Goal: Task Accomplishment & Management: Manage account settings

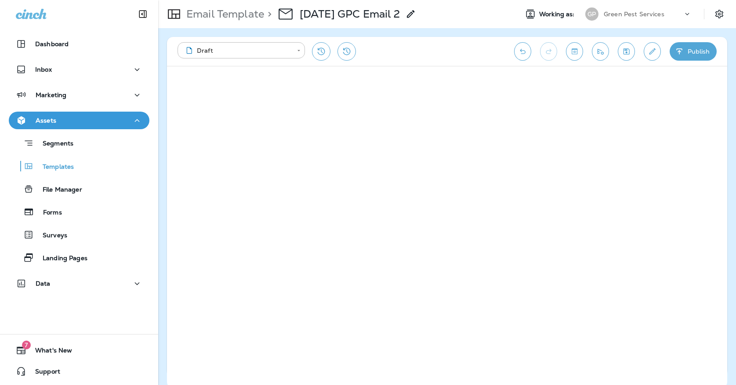
click at [622, 52] on icon "Save" at bounding box center [626, 51] width 9 height 9
click at [610, 21] on div "[PERSON_NAME] Pest Services" at bounding box center [638, 14] width 117 height 18
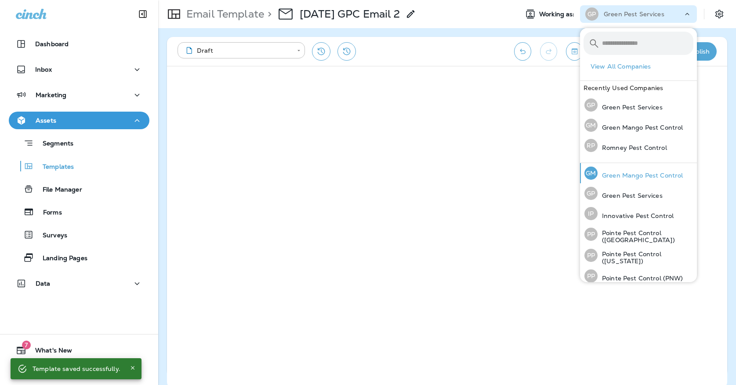
click at [605, 172] on p "Green Mango Pest Control" at bounding box center [640, 175] width 85 height 7
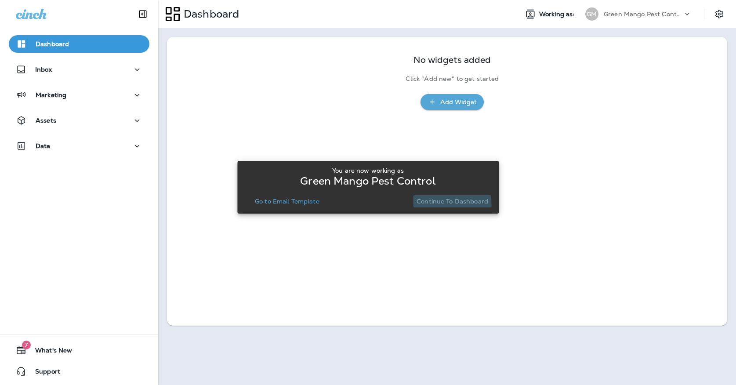
click at [428, 205] on p "Continue to Dashboard" at bounding box center [453, 201] width 72 height 7
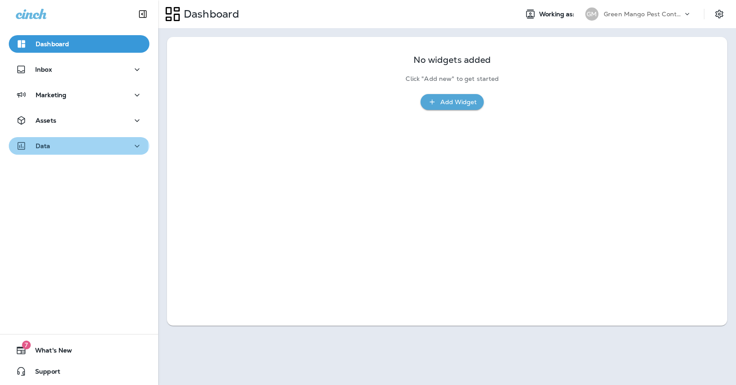
click at [76, 145] on div "Data" at bounding box center [79, 146] width 127 height 11
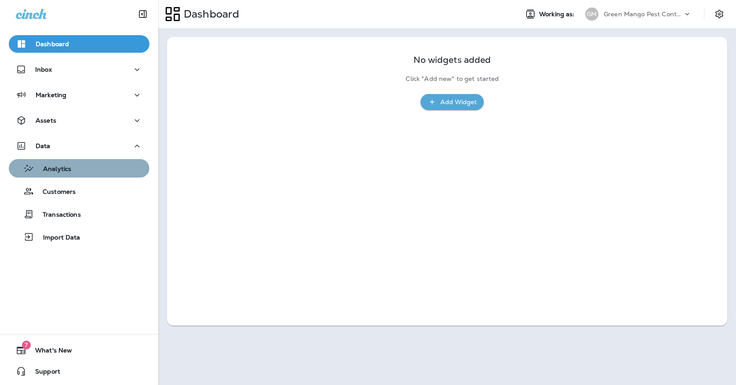
click at [68, 174] on div "Analytics" at bounding box center [41, 168] width 59 height 13
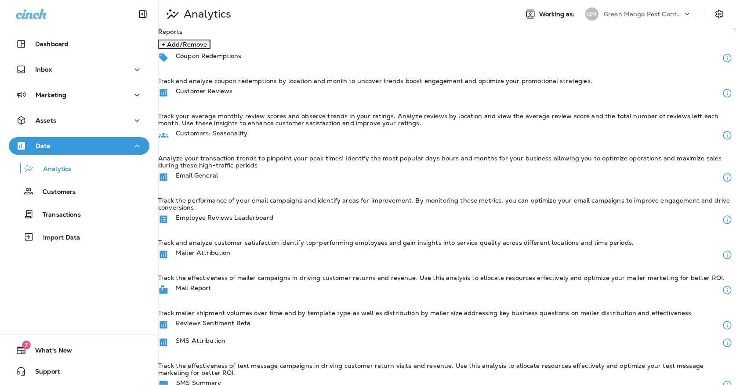
click at [266, 171] on div "Email General" at bounding box center [447, 178] width 578 height 18
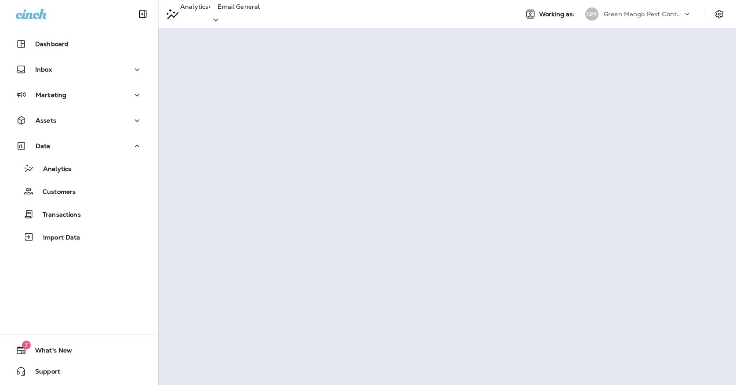
click at [656, 17] on p "Green Mango Pest Control" at bounding box center [643, 14] width 79 height 7
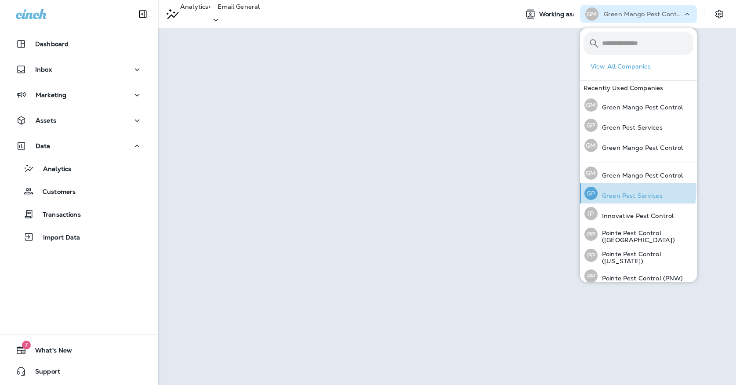
click at [610, 189] on div "[PERSON_NAME] Pest Services" at bounding box center [623, 193] width 85 height 20
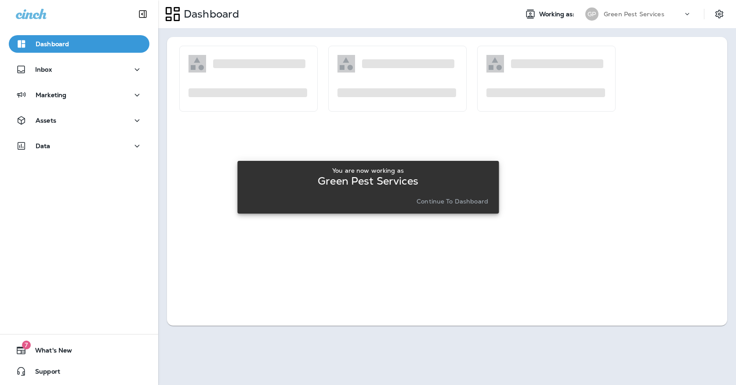
click at [457, 200] on p "Continue to Dashboard" at bounding box center [453, 201] width 72 height 7
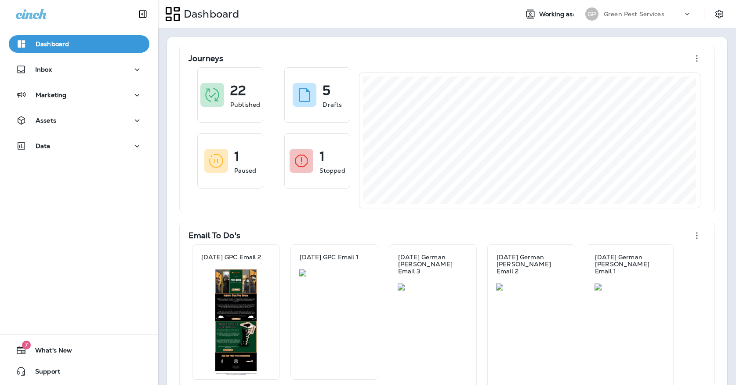
click at [106, 161] on div "Dashboard Inbox Marketing Assets Data" at bounding box center [79, 96] width 158 height 141
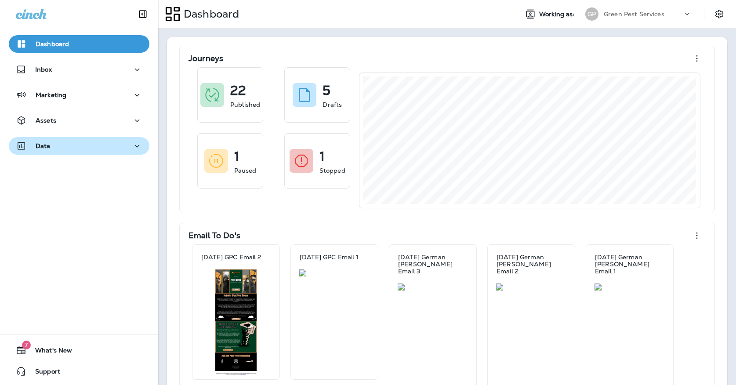
click at [106, 151] on div "Data" at bounding box center [79, 146] width 127 height 11
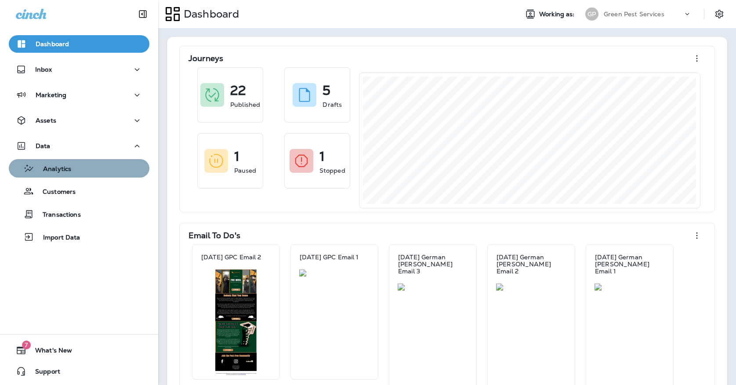
click at [104, 176] on button "Analytics" at bounding box center [79, 168] width 141 height 18
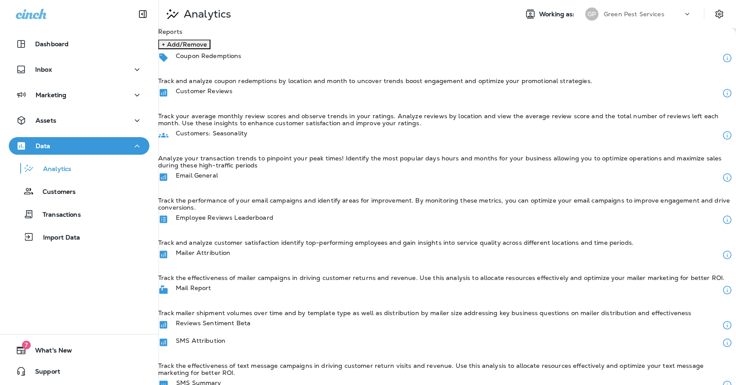
click at [258, 197] on p "Track the performance of your email campaigns and identify areas for improvemen…" at bounding box center [447, 204] width 578 height 14
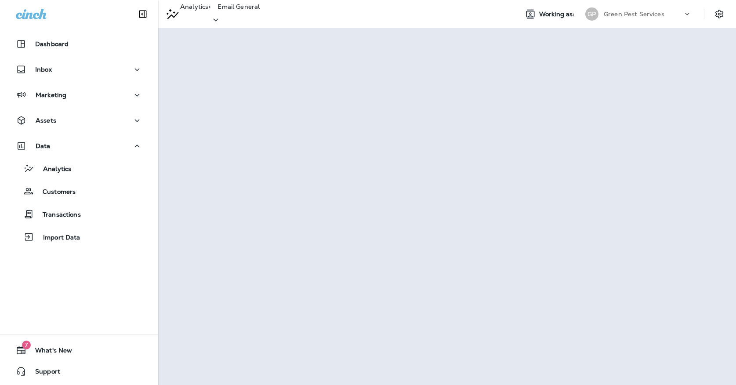
click at [605, 9] on div "Green Pest Services" at bounding box center [643, 13] width 79 height 13
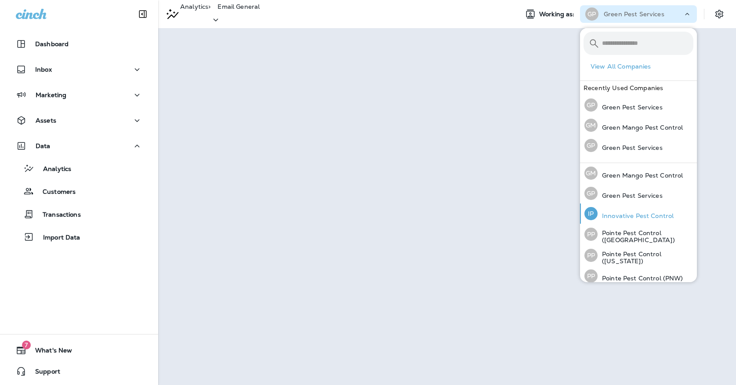
click at [609, 214] on p "Innovative Pest Control" at bounding box center [636, 215] width 76 height 7
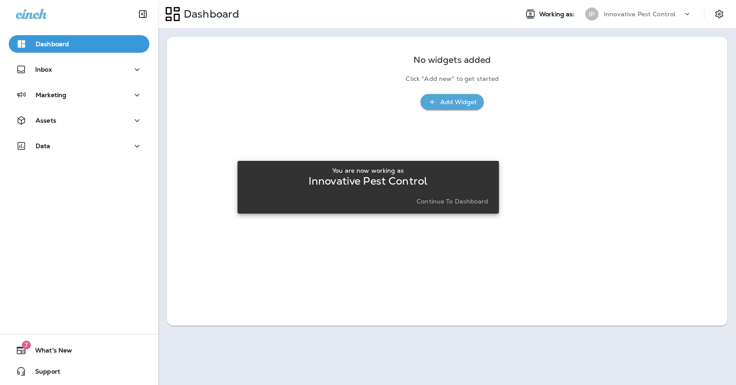
click at [430, 198] on p "Continue to Dashboard" at bounding box center [453, 201] width 72 height 7
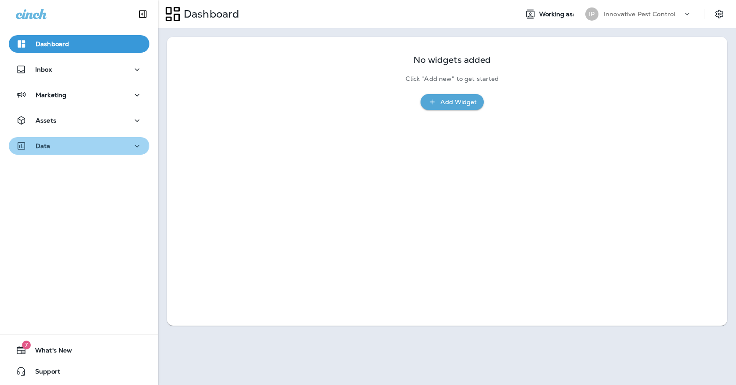
click at [46, 140] on button "Data" at bounding box center [79, 146] width 141 height 18
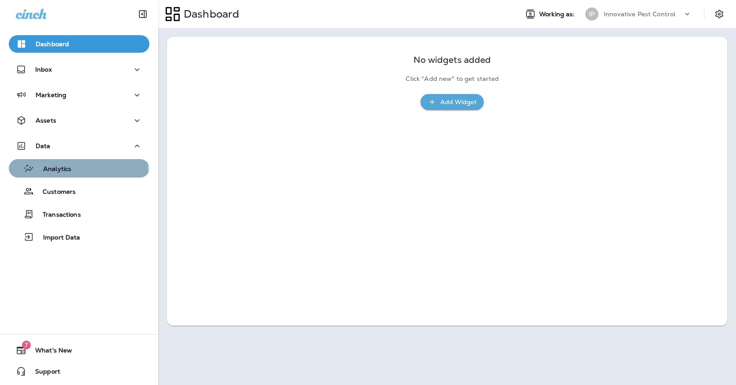
click at [46, 173] on p "Analytics" at bounding box center [52, 169] width 37 height 8
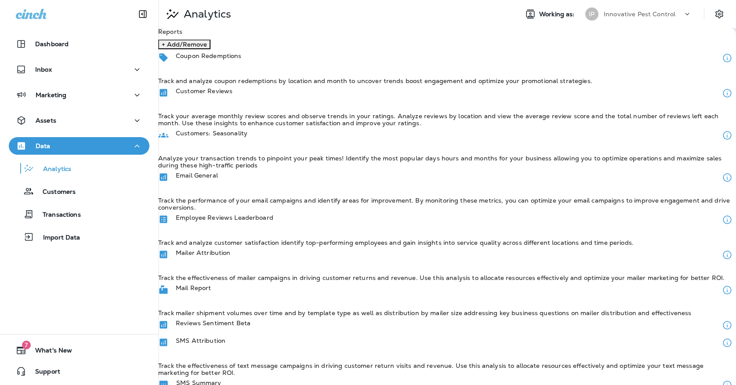
click at [251, 169] on div "Email General Track the performance of your email campaigns and identify areas …" at bounding box center [447, 190] width 578 height 42
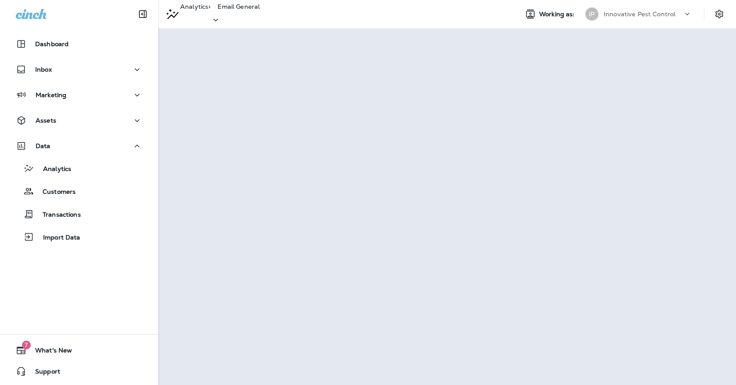
click at [630, 18] on div "Innovative Pest Control" at bounding box center [643, 13] width 79 height 13
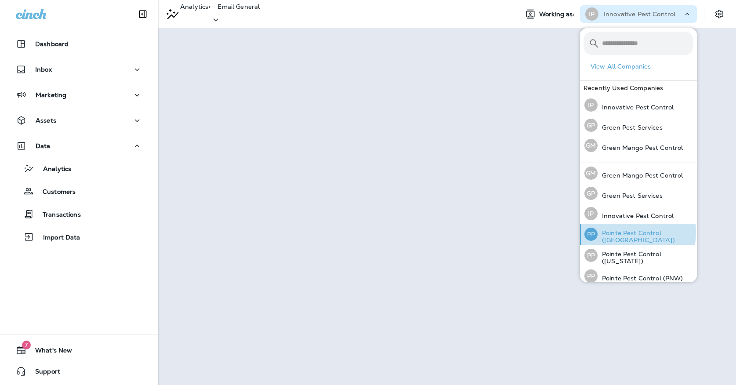
click at [613, 232] on p "Pointe Pest Control ([GEOGRAPHIC_DATA])" at bounding box center [646, 236] width 96 height 14
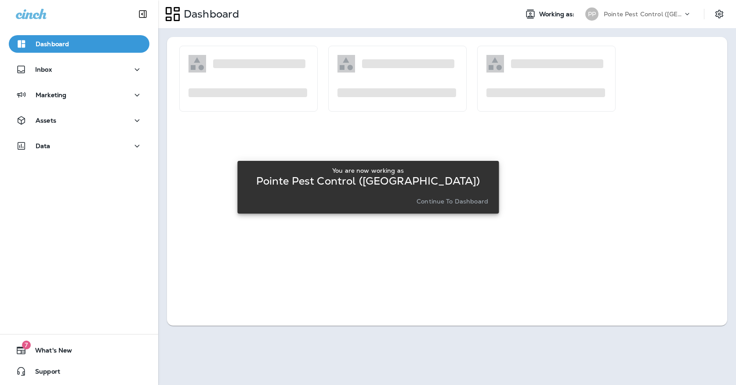
click at [439, 202] on p "Continue to Dashboard" at bounding box center [453, 201] width 72 height 7
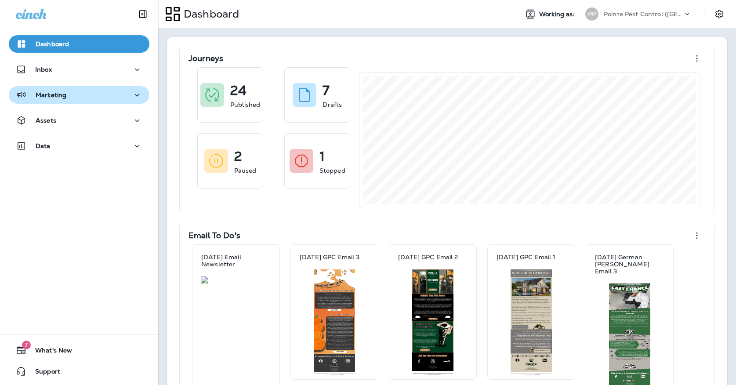
click at [118, 98] on div "Marketing" at bounding box center [79, 95] width 127 height 11
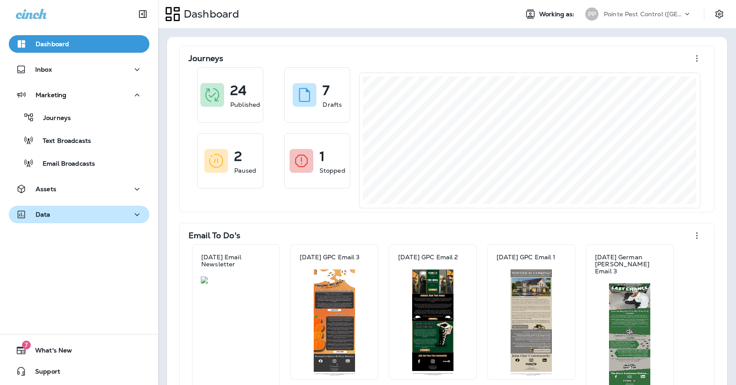
click at [70, 218] on div "Data" at bounding box center [79, 214] width 127 height 11
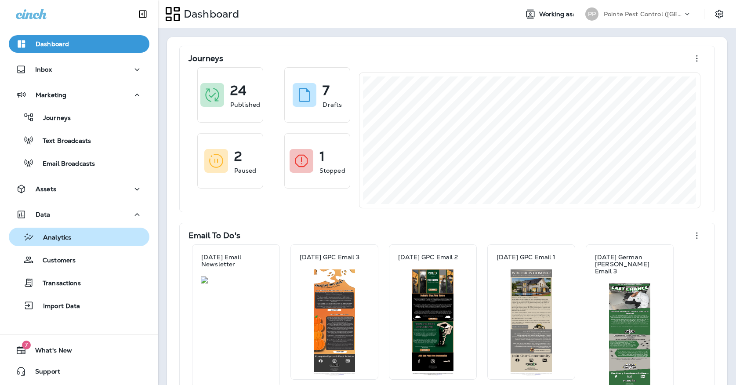
click at [68, 238] on p "Analytics" at bounding box center [52, 238] width 37 height 8
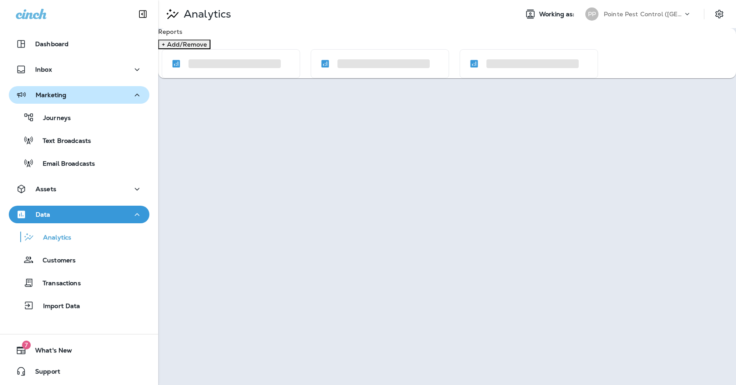
click at [88, 91] on div "Marketing" at bounding box center [79, 95] width 127 height 11
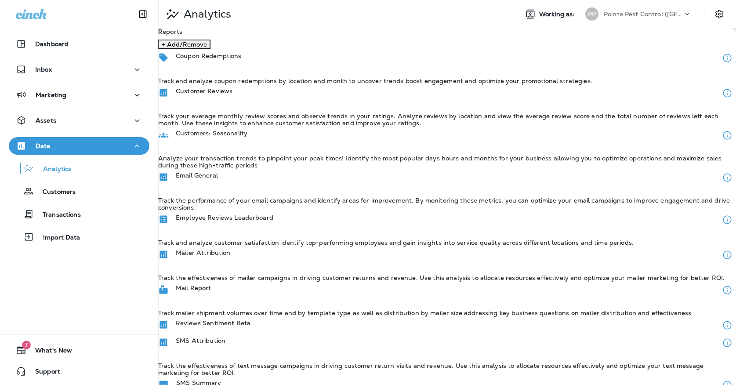
click at [264, 188] on div "Email General Track the performance of your email campaigns and identify areas …" at bounding box center [447, 190] width 578 height 42
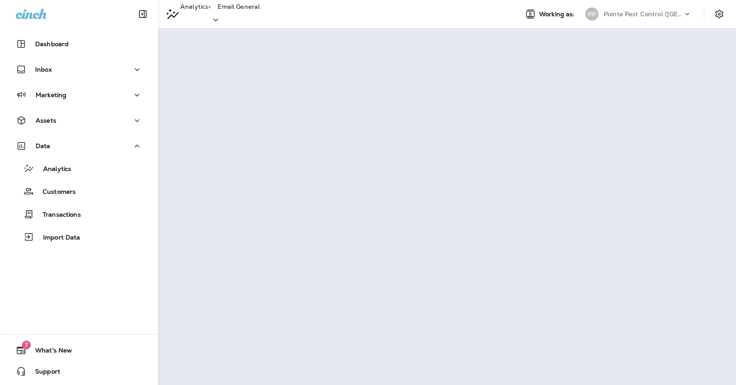
click at [635, 19] on div "Pointe Pest Control ([GEOGRAPHIC_DATA])" at bounding box center [643, 13] width 79 height 13
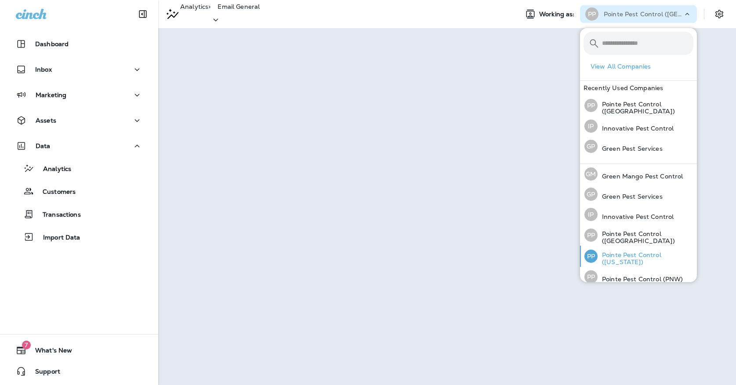
click at [613, 258] on p "Pointe Pest Control ([US_STATE])" at bounding box center [646, 258] width 96 height 14
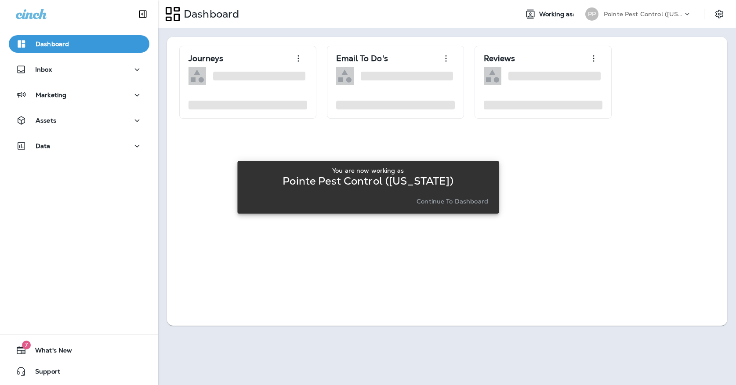
click at [445, 209] on div "You are now working as Pointe Pest Control ([US_STATE]) Continue to Dashboard" at bounding box center [367, 186] width 247 height 47
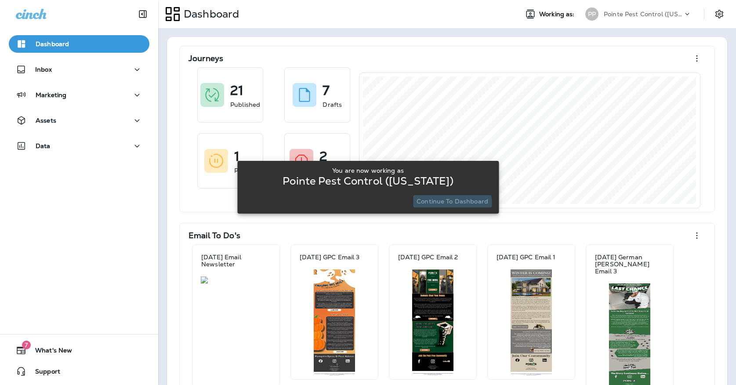
click at [445, 206] on button "Continue to Dashboard" at bounding box center [452, 201] width 79 height 12
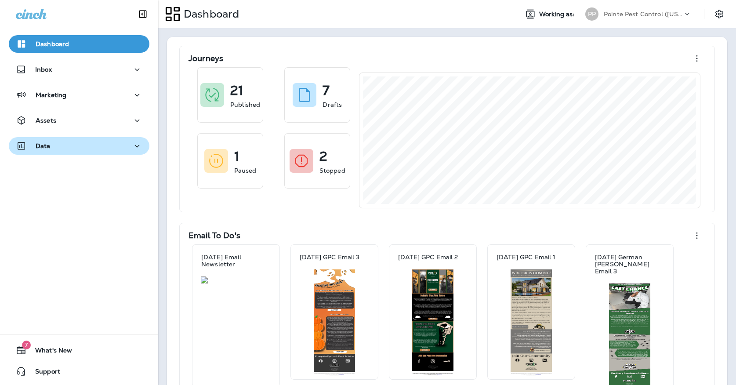
click at [121, 149] on div "Data" at bounding box center [79, 146] width 127 height 11
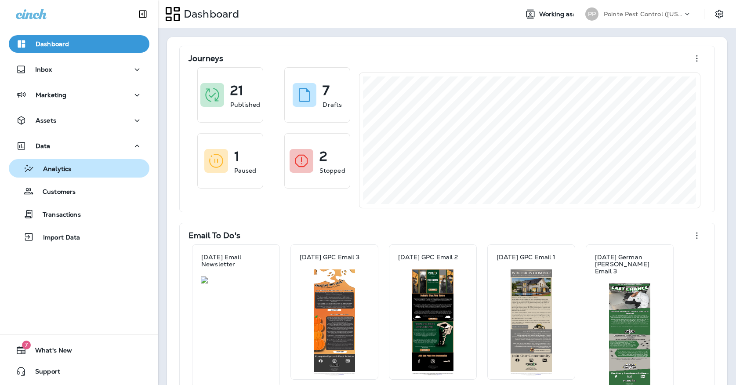
click at [119, 162] on div "Analytics" at bounding box center [79, 168] width 134 height 13
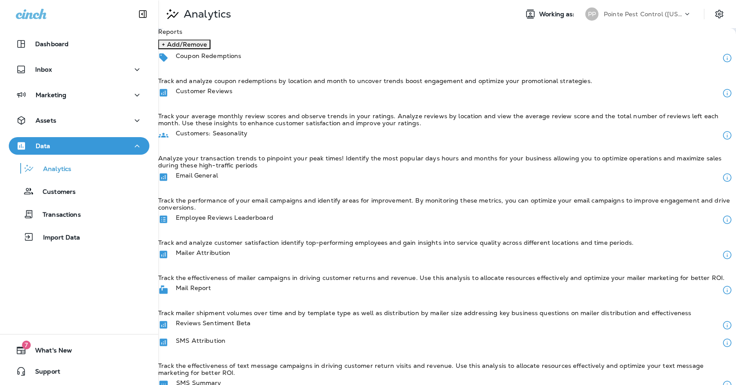
click at [264, 176] on div "Email General" at bounding box center [447, 178] width 578 height 18
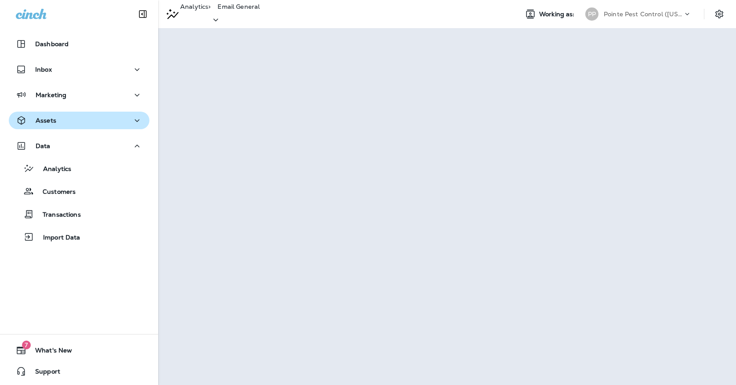
click at [116, 119] on div "Assets" at bounding box center [79, 120] width 127 height 11
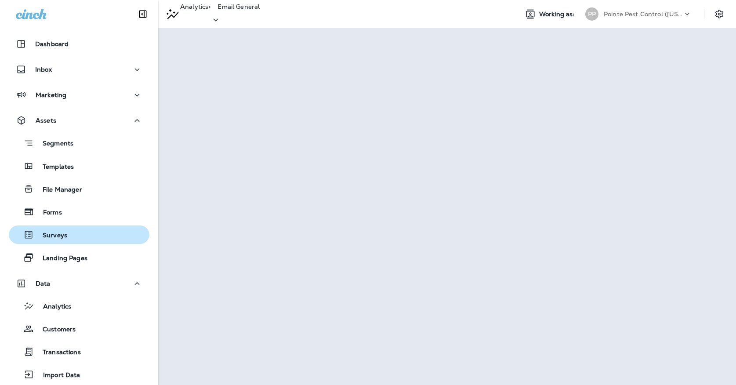
click at [58, 230] on div "Surveys" at bounding box center [39, 234] width 55 height 13
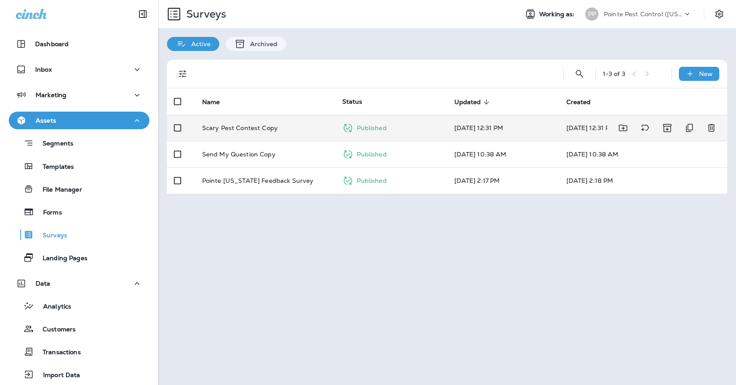
click at [281, 124] on div "Scary Pest Contest Copy" at bounding box center [265, 127] width 126 height 7
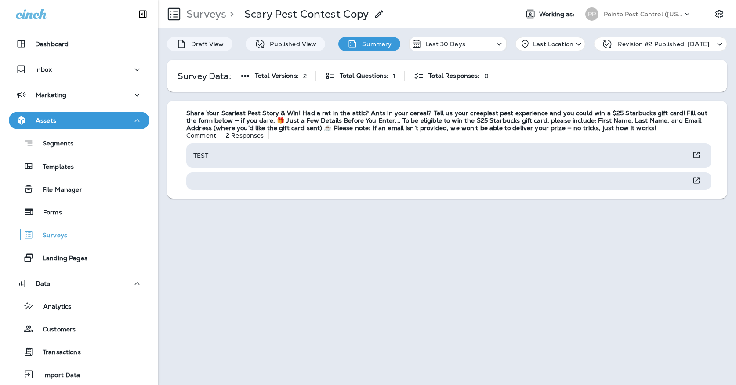
click at [679, 16] on p "Pointe Pest Control ([US_STATE])" at bounding box center [643, 14] width 79 height 7
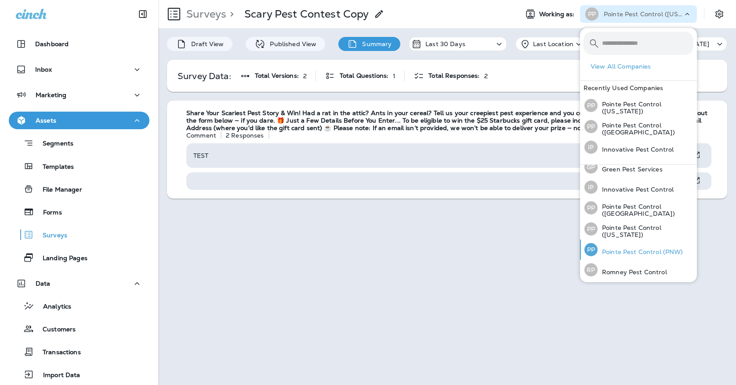
scroll to position [28, 0]
click at [636, 246] on div "PP Pointe Pest Control (PNW)" at bounding box center [634, 250] width 106 height 20
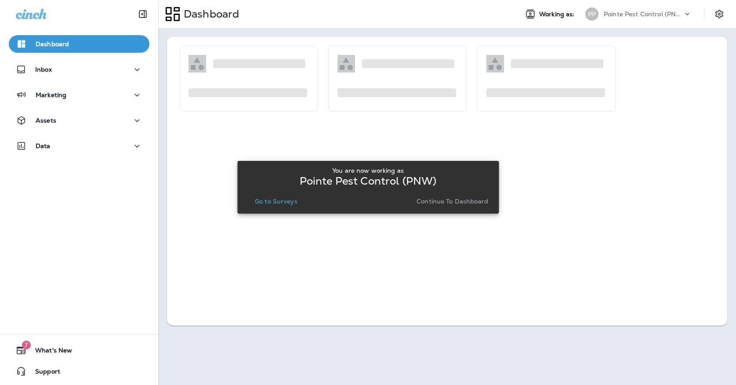
click at [266, 199] on p "Go to Surveys" at bounding box center [276, 201] width 43 height 7
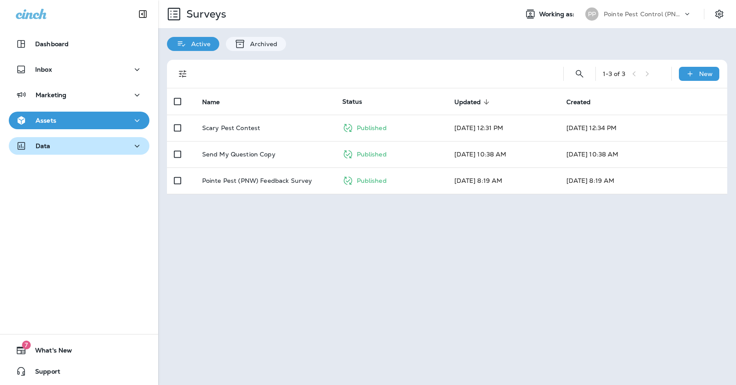
click at [124, 144] on div "Data" at bounding box center [79, 146] width 127 height 11
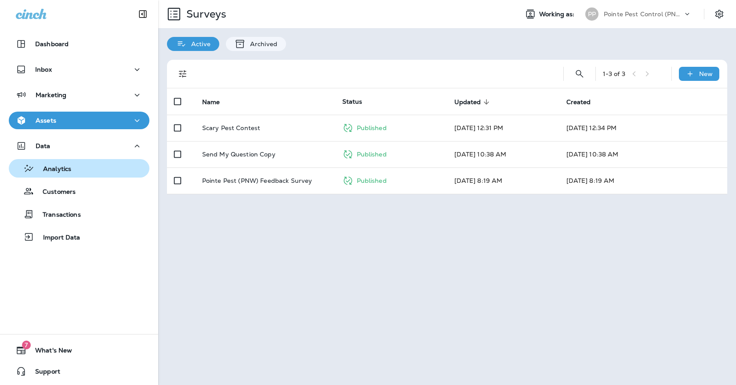
click at [75, 176] on button "Analytics" at bounding box center [79, 168] width 141 height 18
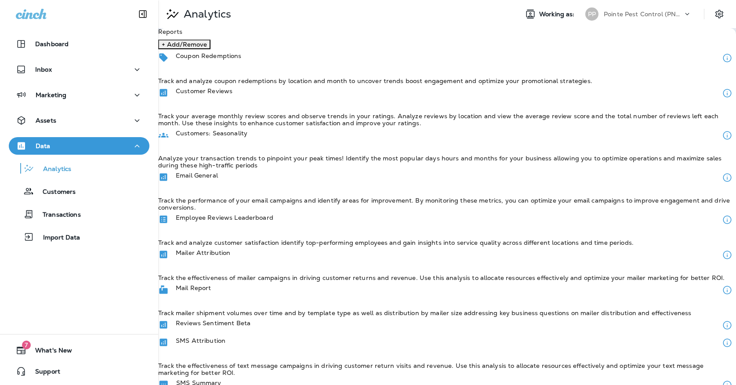
click at [282, 186] on div "Email General Track the performance of your email campaigns and identify areas …" at bounding box center [447, 190] width 578 height 42
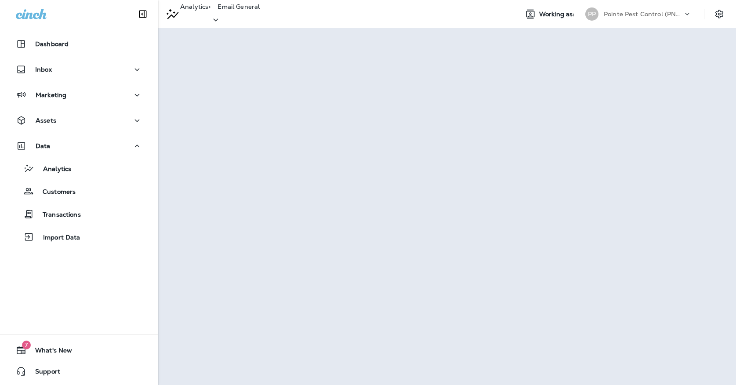
click at [616, 12] on p "Pointe Pest Control (PNW)" at bounding box center [643, 14] width 79 height 7
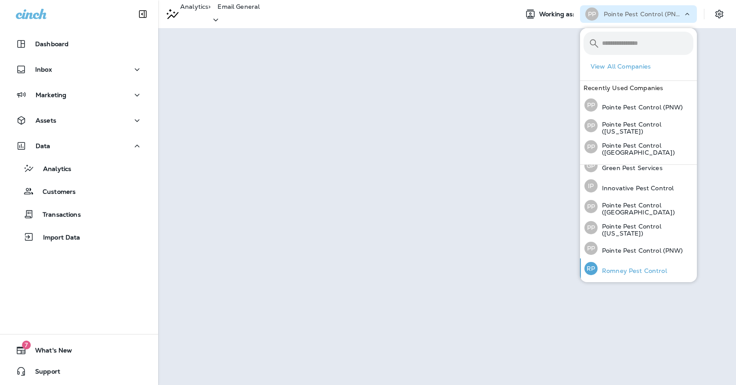
scroll to position [28, 0]
click at [625, 265] on div "[PERSON_NAME] Pest Control" at bounding box center [626, 270] width 90 height 20
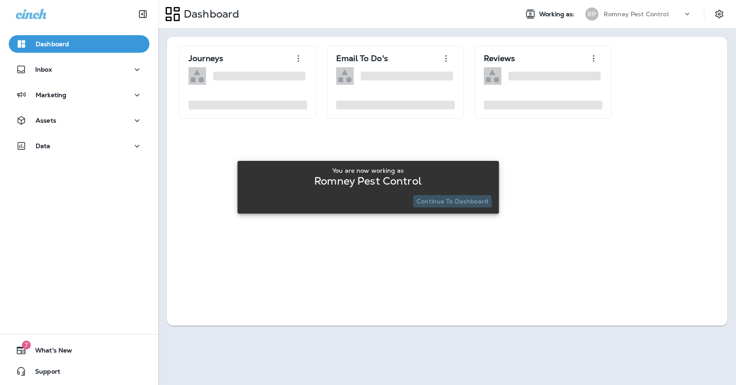
click at [450, 203] on p "Continue to Dashboard" at bounding box center [453, 201] width 72 height 7
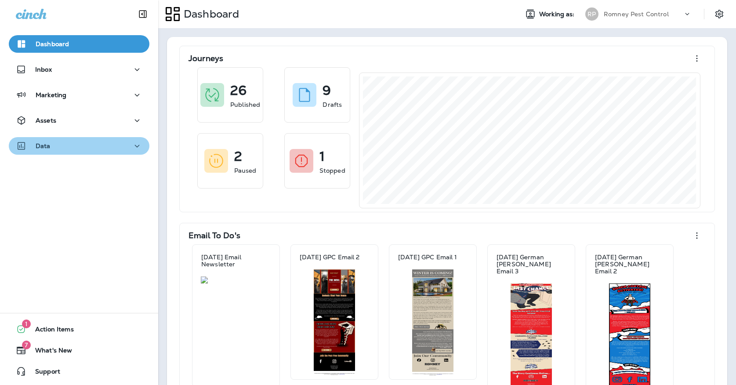
click at [142, 142] on button "Data" at bounding box center [79, 146] width 141 height 18
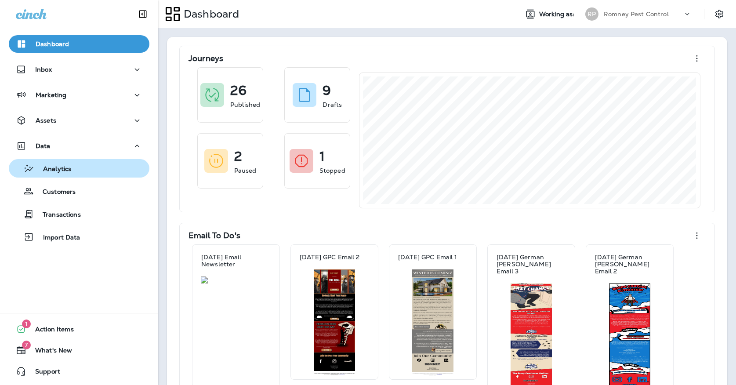
click at [111, 176] on button "Analytics" at bounding box center [79, 168] width 141 height 18
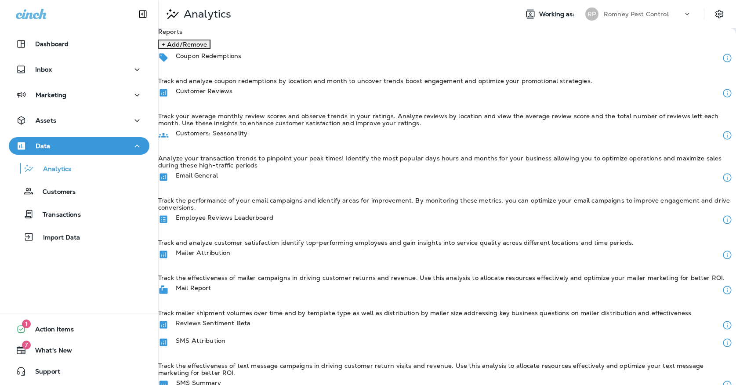
click at [218, 172] on p "Email General" at bounding box center [197, 175] width 42 height 7
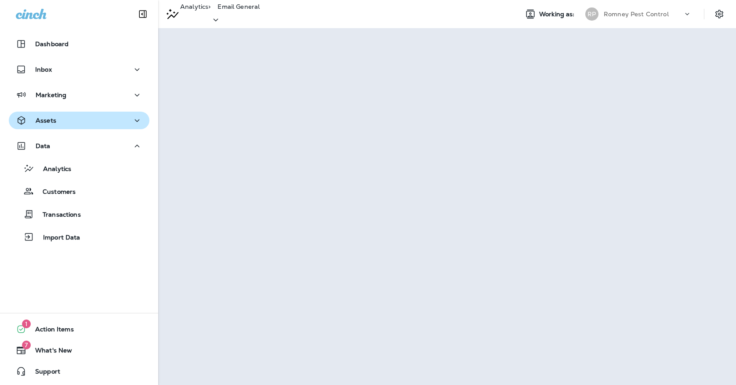
click at [51, 123] on p "Assets" at bounding box center [46, 120] width 21 height 7
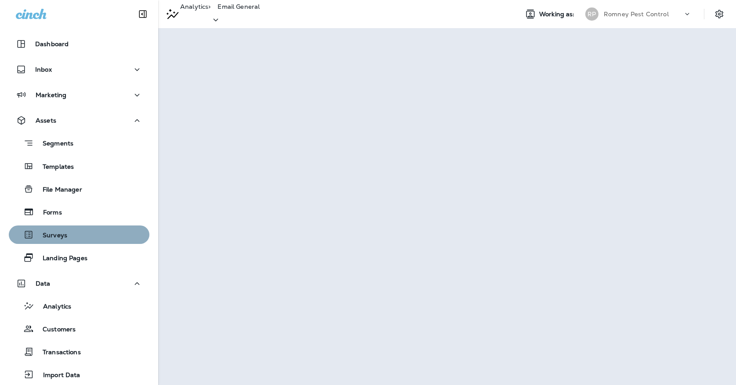
click at [80, 233] on div "Surveys" at bounding box center [79, 234] width 134 height 13
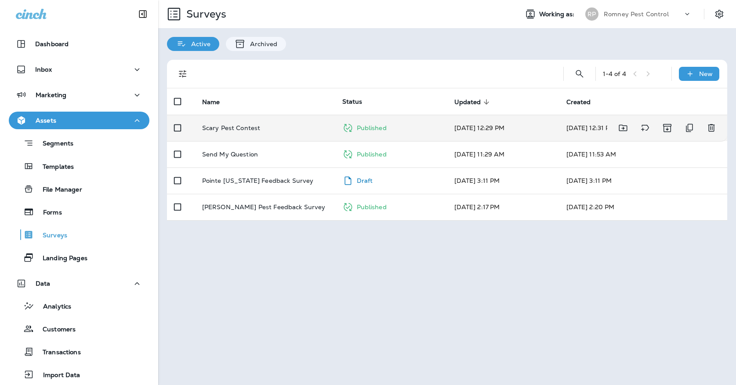
click at [236, 124] on p "Scary Pest Contest" at bounding box center [231, 127] width 58 height 7
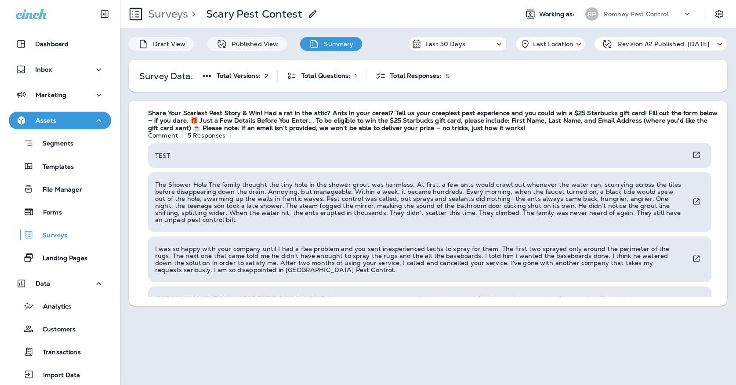
click at [599, 29] on div "Draft View Published View Summary Last 30 Days Last Location Revision #2 Publis…" at bounding box center [428, 44] width 616 height 32
click at [600, 18] on div "RP" at bounding box center [592, 13] width 24 height 13
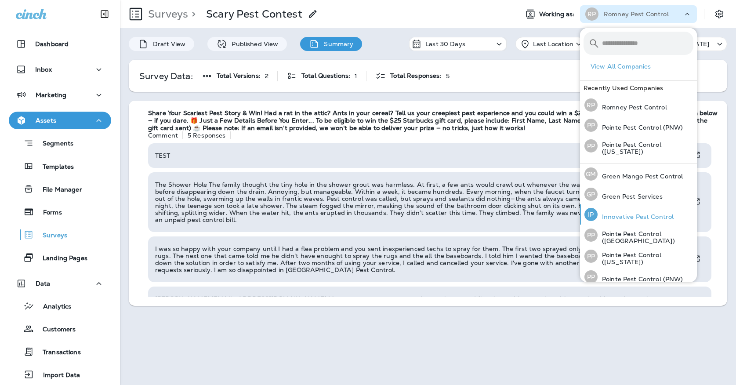
click at [620, 217] on p "Innovative Pest Control" at bounding box center [636, 216] width 76 height 7
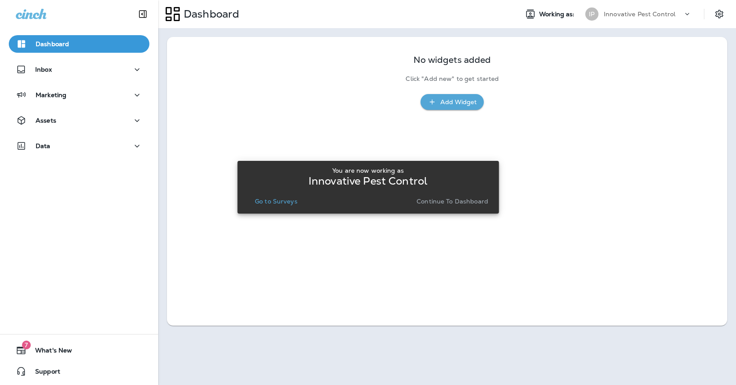
click at [258, 201] on p "Go to Surveys" at bounding box center [276, 201] width 43 height 7
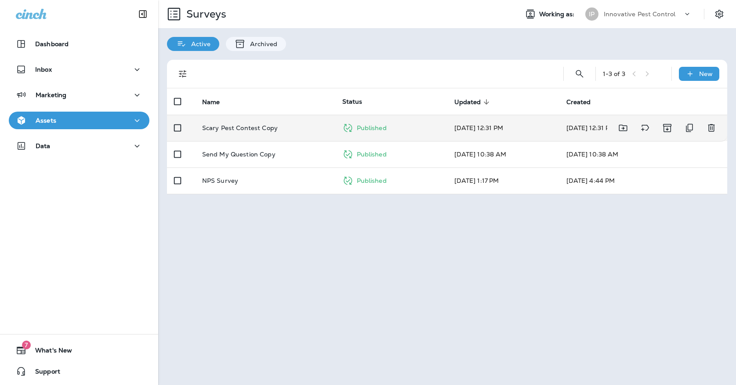
click at [260, 115] on td "Scary Pest Contest Copy" at bounding box center [265, 128] width 140 height 26
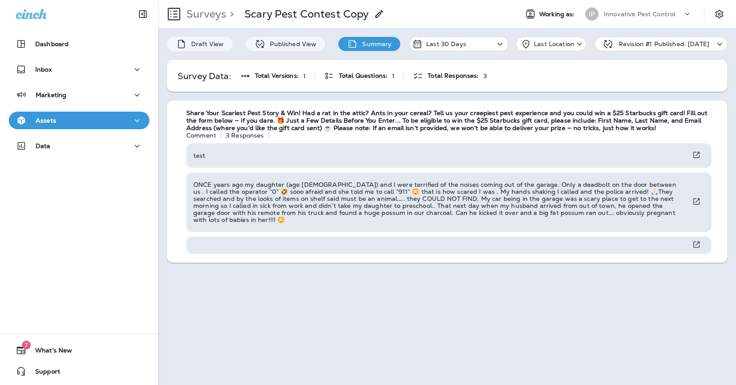
click at [605, 11] on p "Innovative Pest Control" at bounding box center [640, 14] width 72 height 7
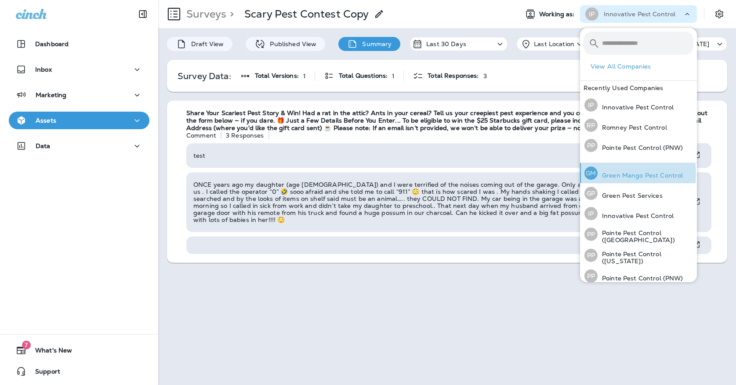
click at [603, 174] on p "Green Mango Pest Control" at bounding box center [640, 175] width 85 height 7
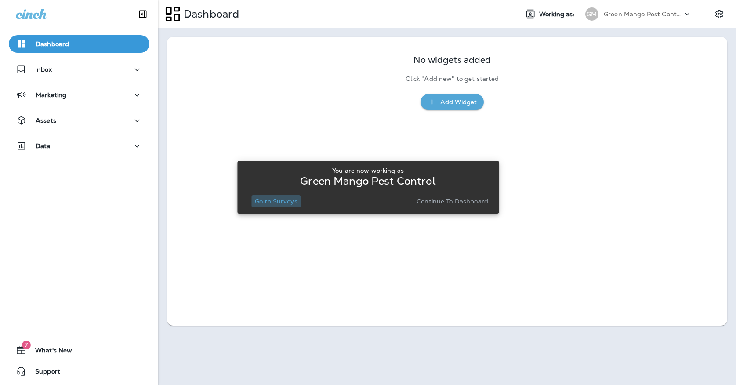
click at [290, 199] on p "Go to Surveys" at bounding box center [276, 201] width 43 height 7
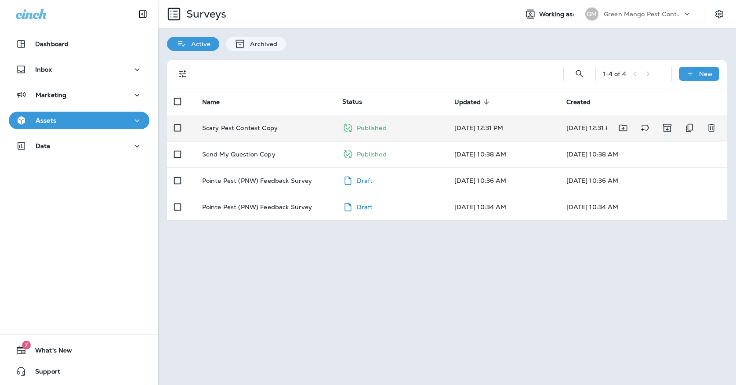
click at [262, 124] on p "Scary Pest Contest Copy" at bounding box center [240, 127] width 76 height 7
